Goal: Task Accomplishment & Management: Use online tool/utility

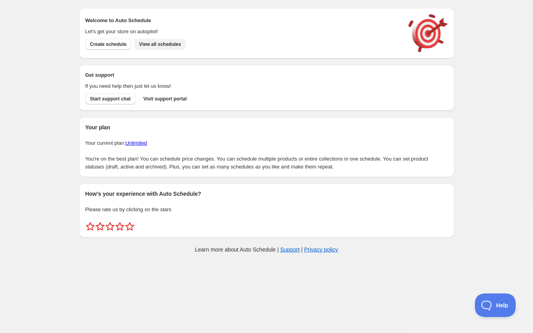
click at [162, 46] on span "View all schedules" at bounding box center [160, 44] width 42 height 6
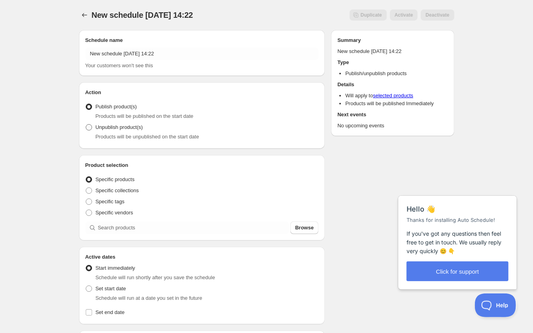
click at [138, 125] on span "Unpublish product(s)" at bounding box center [119, 127] width 47 height 6
click at [86, 124] on input "Unpublish product(s)" at bounding box center [86, 124] width 0 height 0
radio input "true"
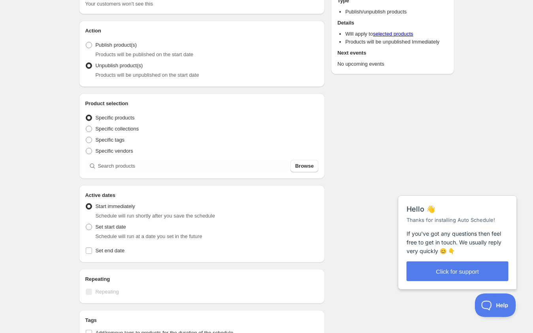
scroll to position [62, 0]
click at [91, 47] on span at bounding box center [89, 44] width 6 height 6
click at [86, 41] on input "Publish product(s)" at bounding box center [86, 41] width 0 height 0
radio input "true"
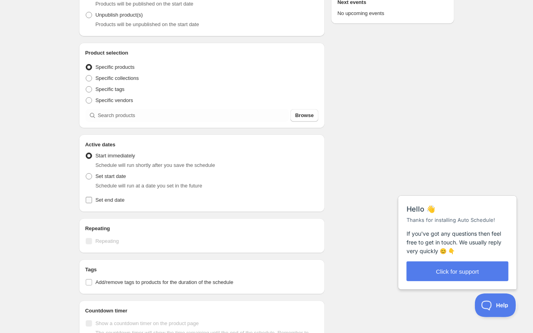
scroll to position [122, 0]
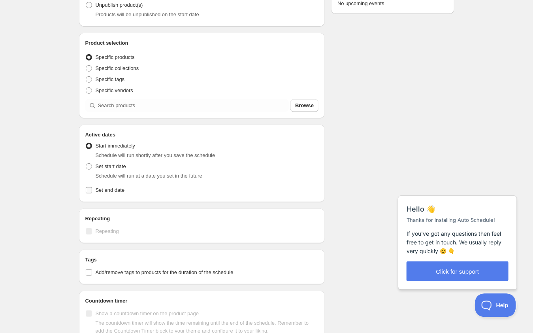
click at [88, 189] on input "Set end date" at bounding box center [89, 190] width 6 height 6
checkbox input "true"
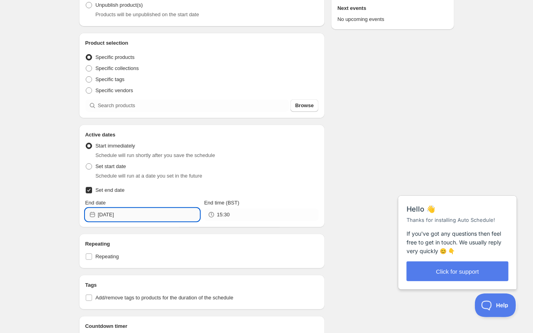
click at [189, 215] on input "[DATE]" at bounding box center [149, 214] width 102 height 13
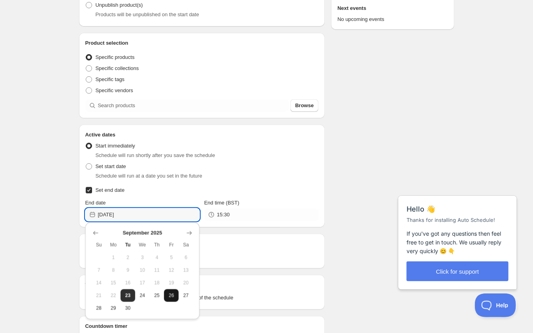
click at [169, 294] on span "26" at bounding box center [171, 295] width 8 height 6
type input "[DATE]"
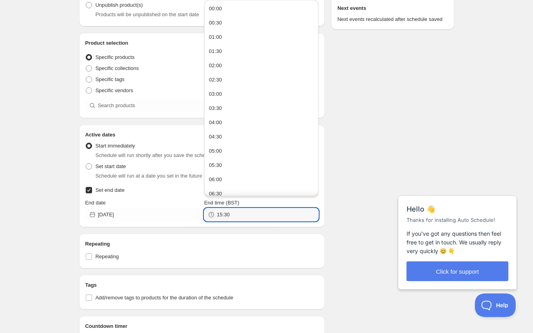
drag, startPoint x: 243, startPoint y: 214, endPoint x: 204, endPoint y: 211, distance: 38.5
click at [204, 211] on div "15:30" at bounding box center [261, 214] width 114 height 13
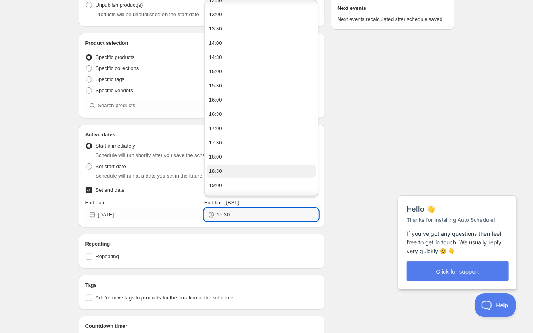
scroll to position [364, 0]
click at [235, 156] on button "18:00" at bounding box center [261, 156] width 109 height 13
type input "18:00"
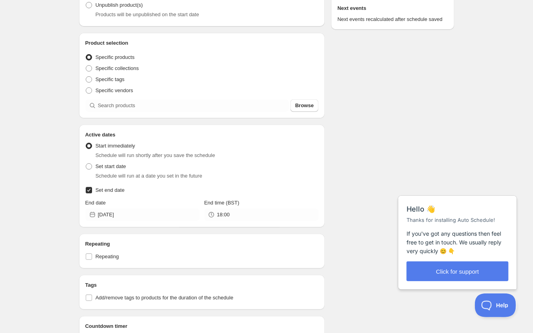
scroll to position [125, 0]
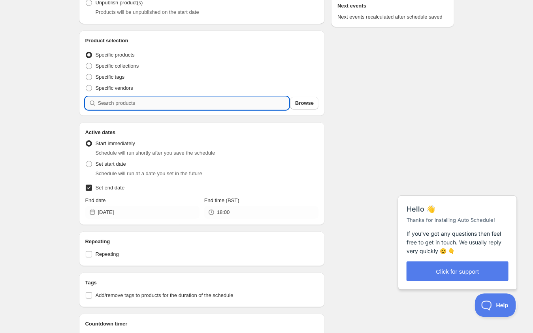
click at [128, 104] on input "search" at bounding box center [193, 103] width 191 height 13
type input "r"
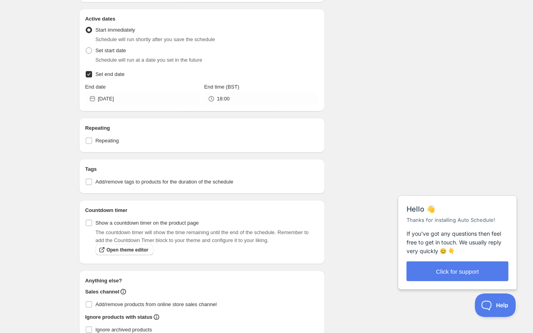
scroll to position [278, 0]
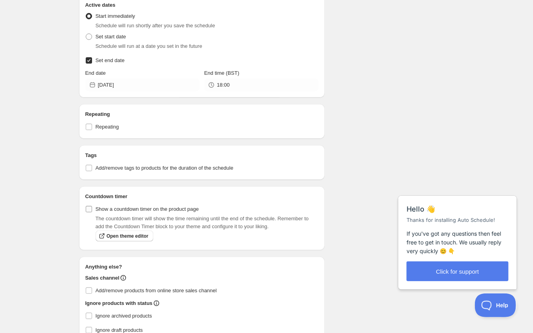
click at [90, 208] on input "Show a countdown timer on the product page" at bounding box center [89, 209] width 6 height 6
checkbox input "true"
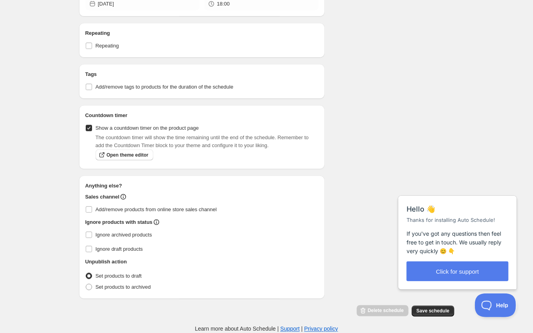
scroll to position [365, 0]
click at [436, 311] on span "Save schedule" at bounding box center [432, 311] width 33 height 6
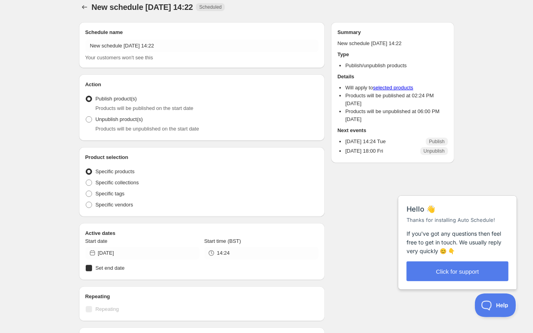
radio input "true"
checkbox input "true"
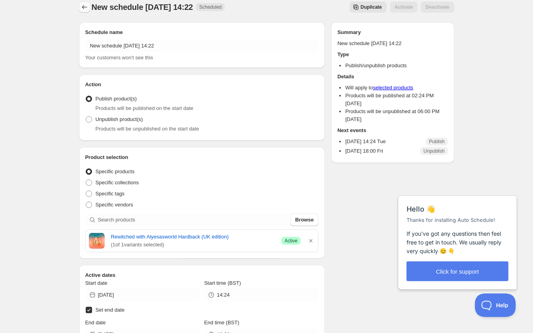
click at [85, 4] on icon "Schedules" at bounding box center [85, 7] width 8 height 8
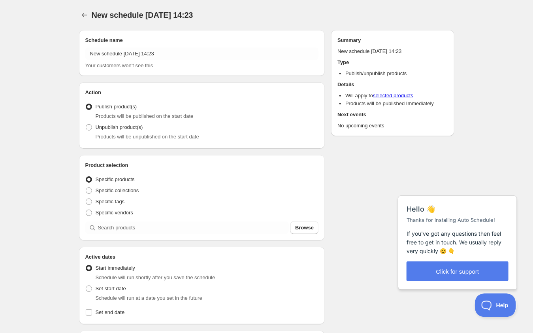
radio input "true"
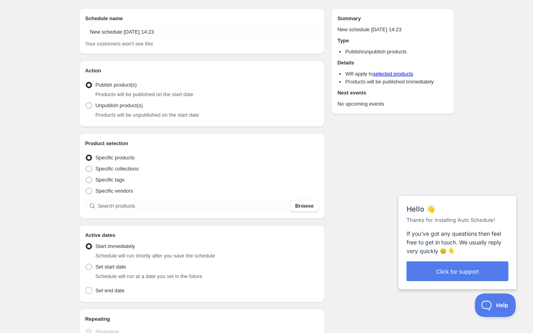
scroll to position [24, 0]
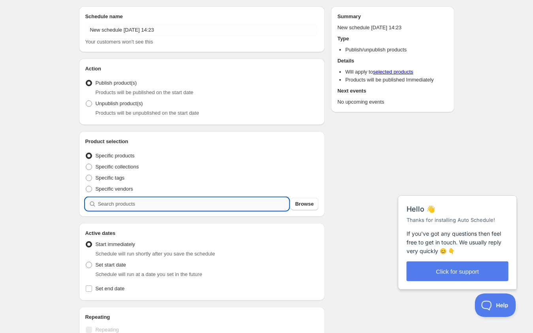
click at [145, 204] on input "search" at bounding box center [193, 204] width 191 height 13
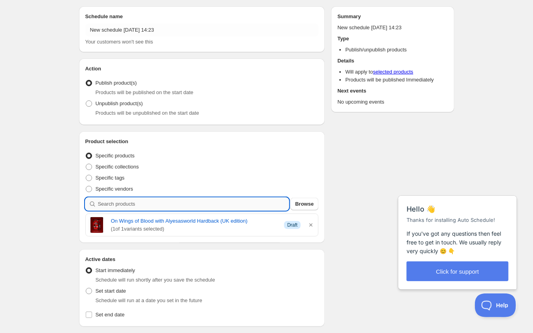
click at [155, 201] on input "search" at bounding box center [193, 204] width 191 height 13
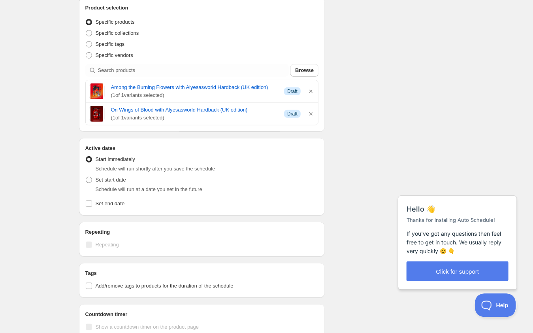
scroll to position [169, 0]
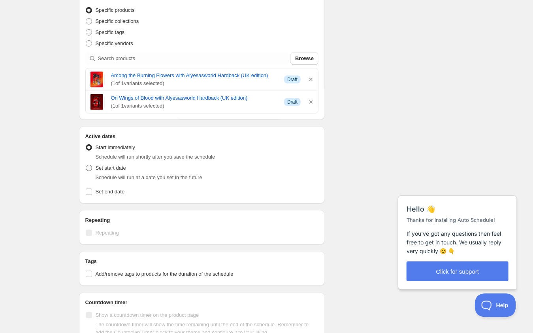
click at [86, 171] on span at bounding box center [89, 168] width 6 height 6
click at [86, 165] on input "Set start date" at bounding box center [86, 165] width 0 height 0
radio input "true"
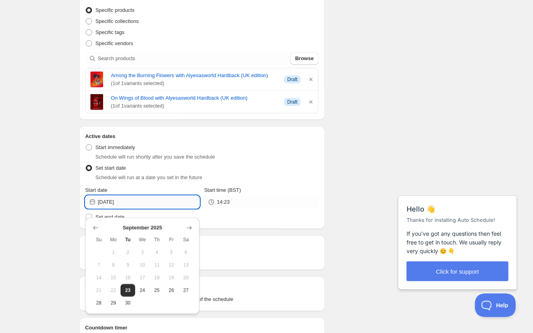
click at [149, 208] on input "[DATE]" at bounding box center [149, 202] width 102 height 13
drag, startPoint x: 171, startPoint y: 288, endPoint x: 184, endPoint y: 278, distance: 16.4
click at [172, 288] on span "26" at bounding box center [171, 290] width 8 height 6
type input "[DATE]"
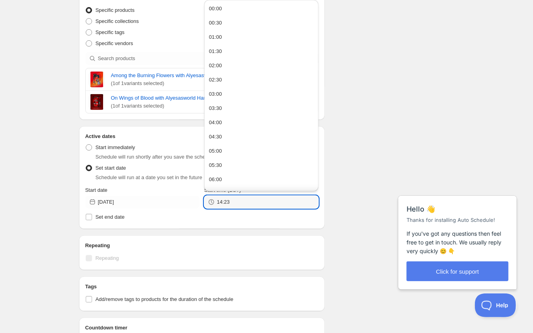
drag, startPoint x: 237, startPoint y: 210, endPoint x: 202, endPoint y: 209, distance: 35.2
click at [202, 208] on div "Start date [DATE] Start time (BST) 14:23" at bounding box center [201, 197] width 233 height 22
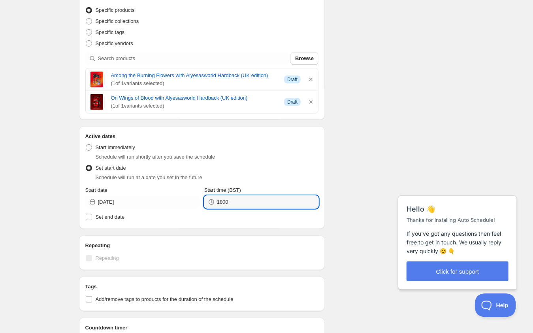
type input "18:00"
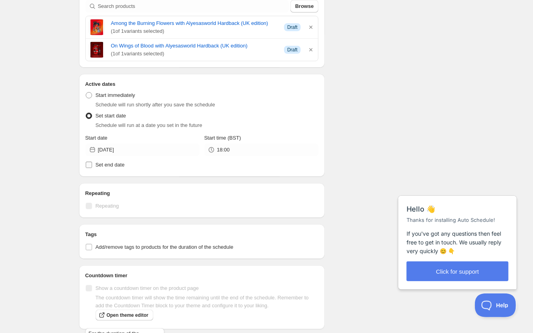
scroll to position [219, 0]
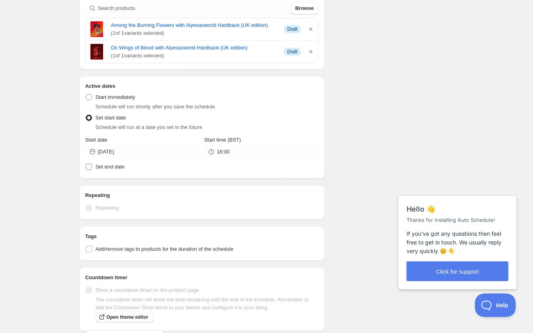
click at [91, 170] on input "Set end date" at bounding box center [89, 167] width 6 height 6
checkbox input "true"
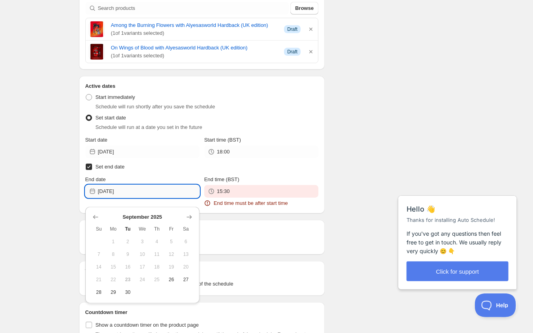
click at [162, 197] on input "[DATE]" at bounding box center [149, 191] width 102 height 13
click at [188, 215] on icon "Show next month, October 2025" at bounding box center [189, 217] width 8 height 8
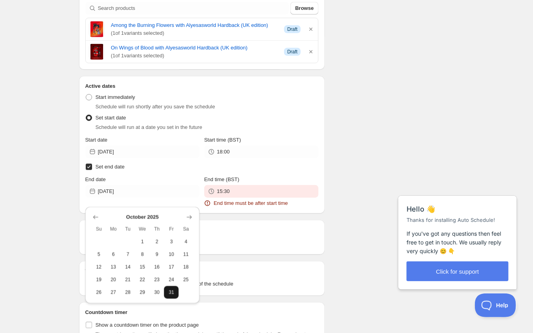
click at [173, 291] on span "31" at bounding box center [171, 292] width 8 height 6
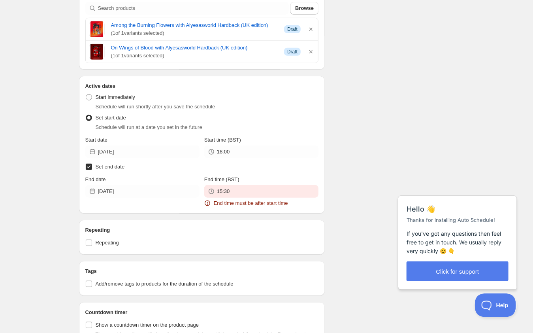
type input "[DATE]"
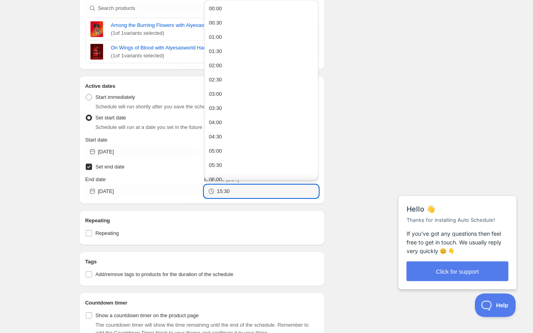
drag, startPoint x: 235, startPoint y: 201, endPoint x: 209, endPoint y: 198, distance: 26.7
click at [209, 198] on div "15:30" at bounding box center [261, 191] width 114 height 13
type input "18:00"
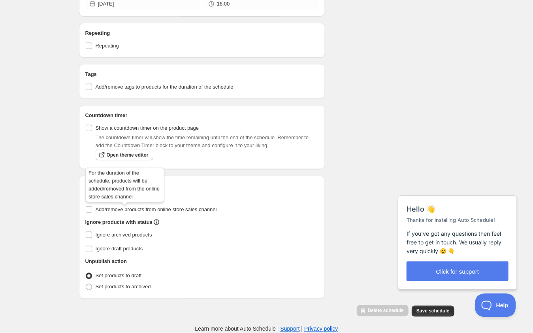
scroll to position [420, 0]
click at [90, 125] on input "Show a countdown timer on the product page" at bounding box center [89, 128] width 6 height 6
checkbox input "true"
click at [444, 309] on button "Save schedule" at bounding box center [433, 310] width 42 height 11
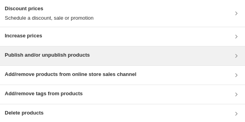
click at [98, 55] on div "Publish and/or unpublish products" at bounding box center [122, 55] width 235 height 9
click at [124, 54] on div "Publish and/or unpublish products" at bounding box center [122, 55] width 235 height 9
